Goal: Transaction & Acquisition: Purchase product/service

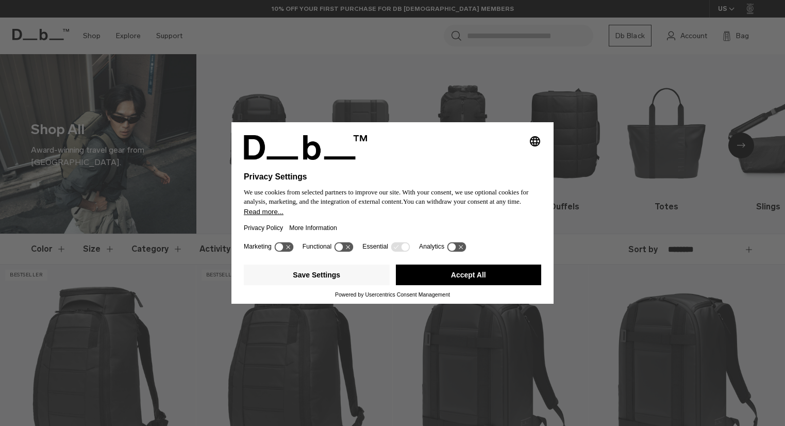
click at [83, 35] on div "Selecting an option will immediately change the language Privacy Settings We us…" at bounding box center [392, 213] width 785 height 426
click at [494, 280] on button "Accept All" at bounding box center [469, 275] width 146 height 21
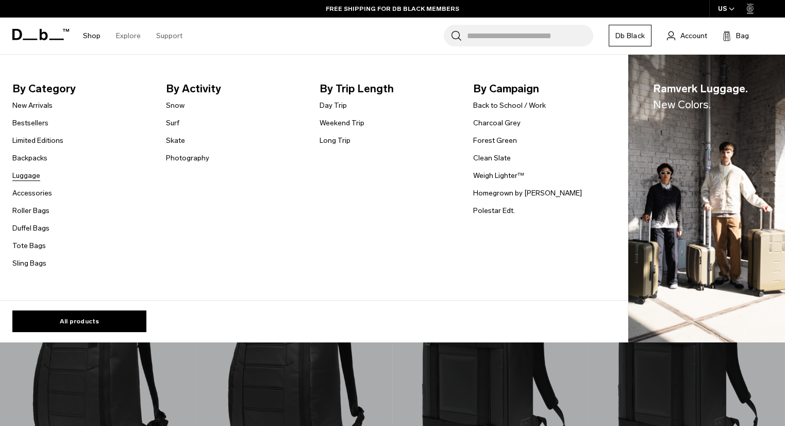
click at [37, 170] on link "Luggage" at bounding box center [26, 175] width 28 height 11
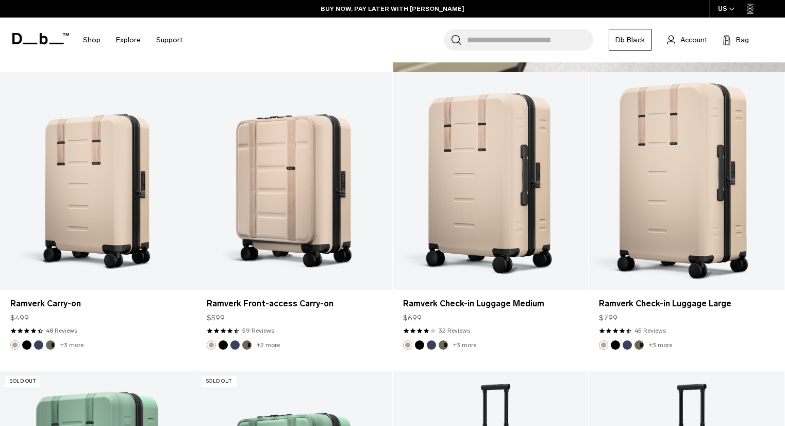
scroll to position [1946, 0]
